Goal: Find specific page/section: Find specific page/section

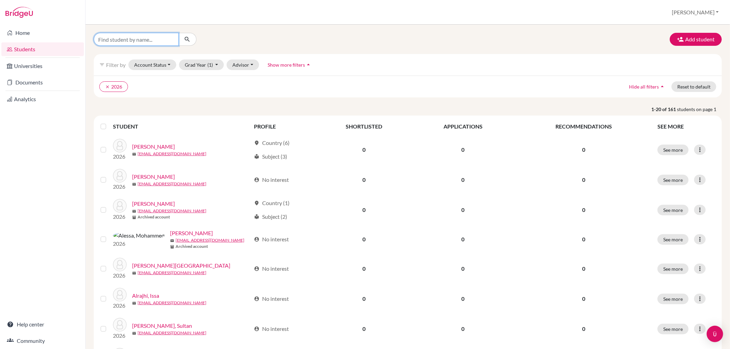
drag, startPoint x: 102, startPoint y: 39, endPoint x: 103, endPoint y: 3, distance: 36.6
click at [102, 29] on div "Add student filter_list Filter by Account Status Active accounts Archived accou…" at bounding box center [408, 187] width 644 height 325
type input "alon"
click at [189, 40] on icon "submit" at bounding box center [187, 39] width 7 height 7
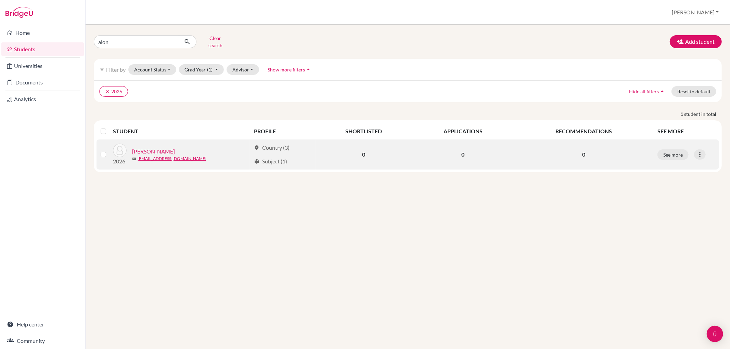
click at [138, 147] on link "[PERSON_NAME]" at bounding box center [153, 151] width 43 height 8
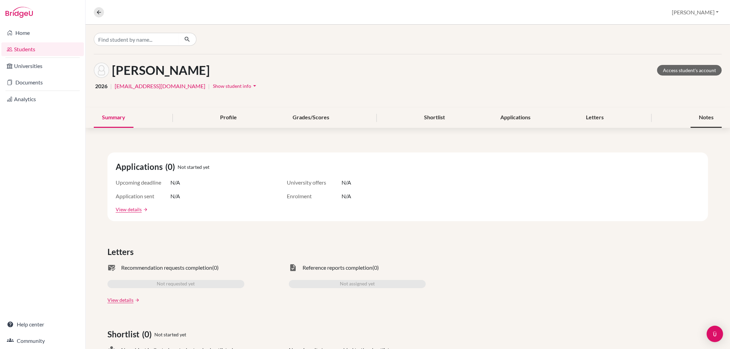
click at [690, 118] on div "Notes" at bounding box center [705, 118] width 31 height 20
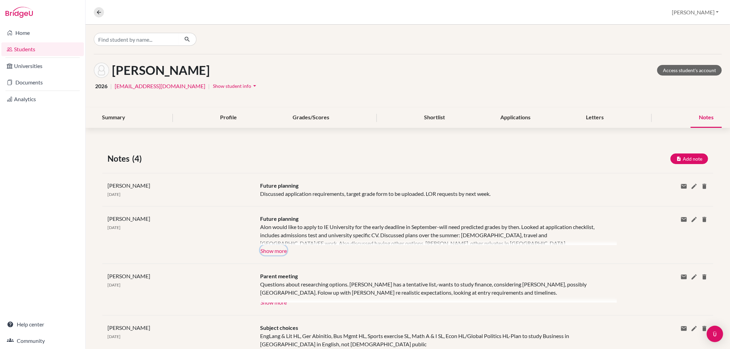
click at [280, 249] on button "Show more" at bounding box center [273, 250] width 27 height 10
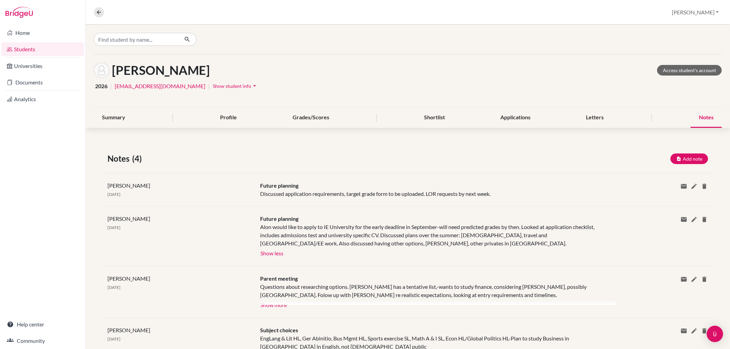
scroll to position [26, 0]
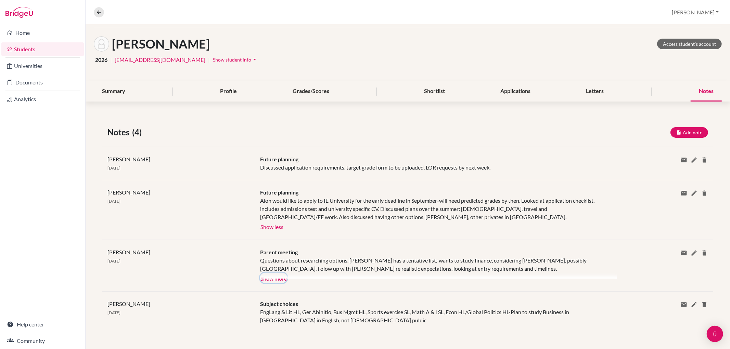
click at [279, 279] on button "Show more" at bounding box center [273, 278] width 27 height 10
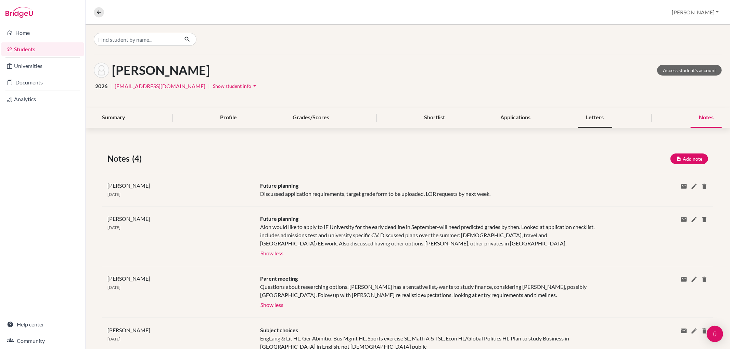
click at [589, 117] on div "Letters" at bounding box center [595, 118] width 34 height 20
